Goal: Navigation & Orientation: Understand site structure

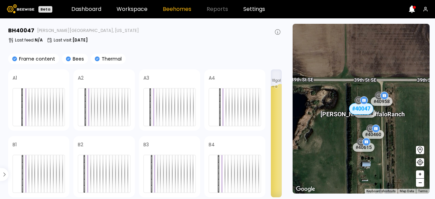
click at [27, 9] on img at bounding box center [21, 8] width 28 height 9
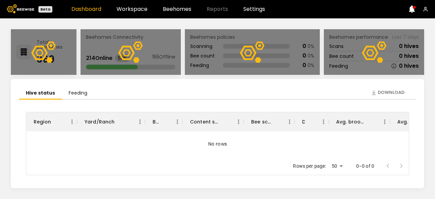
click at [27, 9] on img at bounding box center [21, 8] width 28 height 9
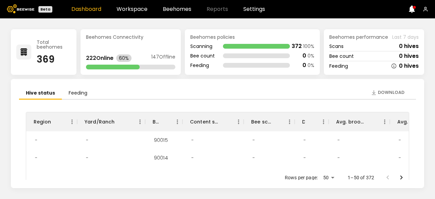
click at [414, 10] on icon at bounding box center [412, 8] width 6 height 7
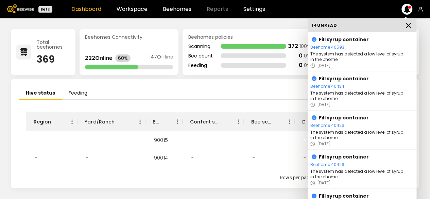
click at [411, 28] on icon at bounding box center [408, 25] width 8 height 8
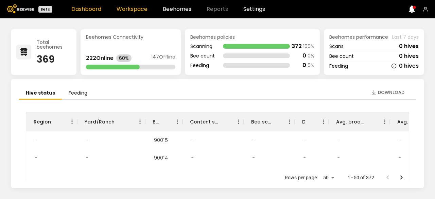
click at [133, 6] on link "Workspace" at bounding box center [132, 8] width 31 height 5
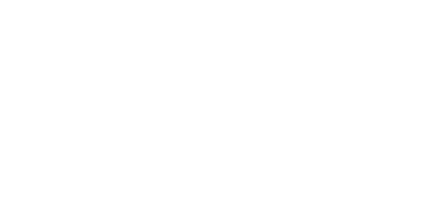
click at [11, 0] on html at bounding box center [217, 0] width 435 height 0
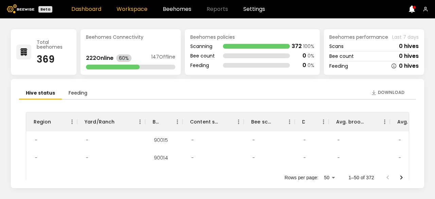
click at [125, 10] on link "Workspace" at bounding box center [132, 8] width 31 height 5
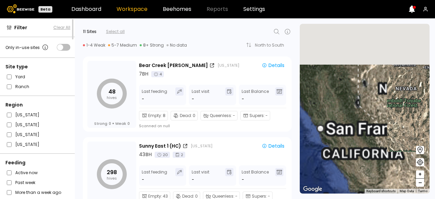
drag, startPoint x: 353, startPoint y: 145, endPoint x: 430, endPoint y: 157, distance: 78.2
click at [430, 157] on section "To navigate the map with touch gestures double-tap and hold your finger on the …" at bounding box center [367, 108] width 135 height 181
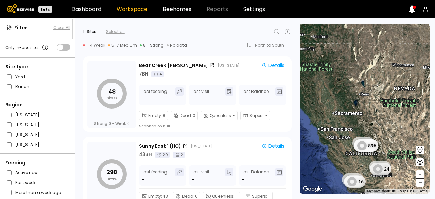
click at [430, 157] on section "To navigate the map with touch gestures double-tap and hold your finger on the …" at bounding box center [367, 108] width 135 height 181
drag, startPoint x: 430, startPoint y: 157, endPoint x: 369, endPoint y: 107, distance: 79.3
click at [369, 107] on section "To navigate the map with touch gestures double-tap and hold your finger on the …" at bounding box center [367, 108] width 135 height 181
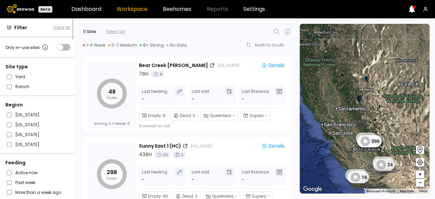
drag, startPoint x: 369, startPoint y: 107, endPoint x: 373, endPoint y: 105, distance: 5.5
click at [373, 105] on div "48 298 575 596 32 24 16 8 16 16 8" at bounding box center [365, 109] width 130 height 170
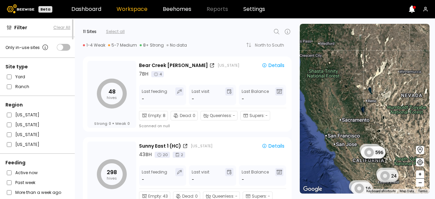
drag, startPoint x: 373, startPoint y: 105, endPoint x: 375, endPoint y: 115, distance: 10.6
click at [375, 115] on div "48 298 575 596 32 24 16 8 16 16 8" at bounding box center [365, 109] width 130 height 170
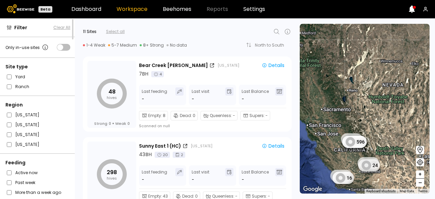
drag, startPoint x: 379, startPoint y: 122, endPoint x: 355, endPoint y: 112, distance: 26.4
click at [355, 112] on div "48 298 575 596 32 24 16 8 16" at bounding box center [365, 109] width 130 height 170
